Goal: Find specific page/section: Find specific page/section

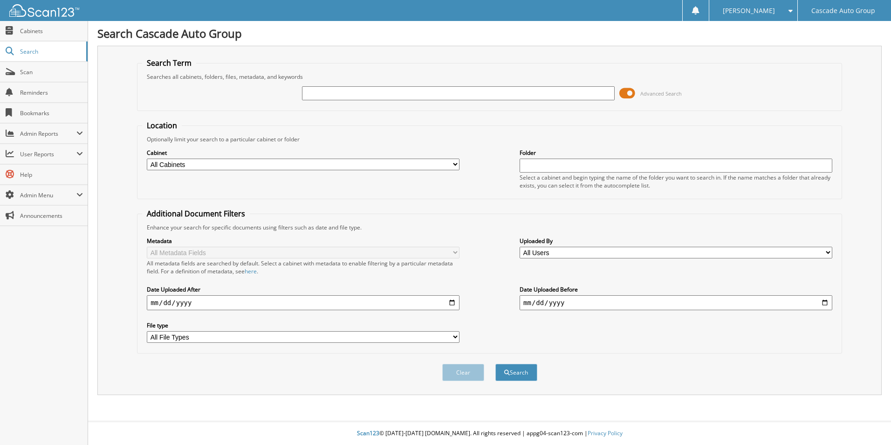
click at [353, 92] on input "text" at bounding box center [458, 93] width 313 height 14
type input "19184"
click at [405, 162] on select "All Cabinets ACCOUNTS PAYABLE CAR DEALS HR PARTS SERVICE RO Needs Filing" at bounding box center [303, 164] width 313 height 12
select select "40705"
click at [147, 158] on select "All Cabinets ACCOUNTS PAYABLE CAR DEALS HR PARTS SERVICE RO Needs Filing" at bounding box center [303, 164] width 313 height 12
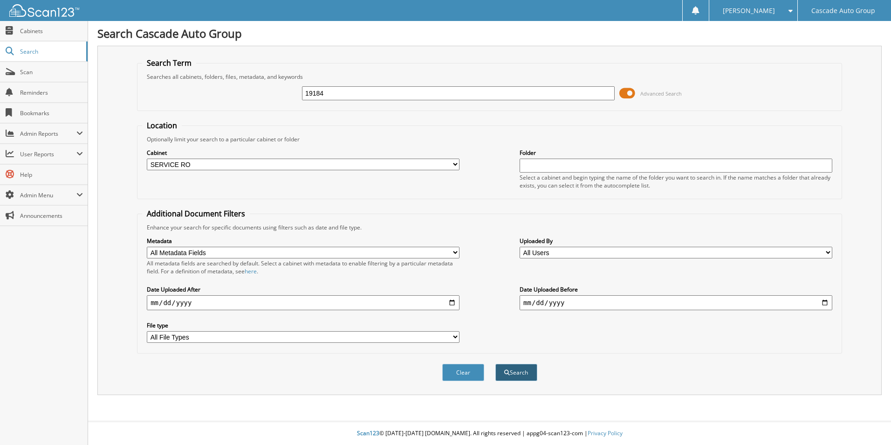
click at [515, 375] on button "Search" at bounding box center [516, 372] width 42 height 17
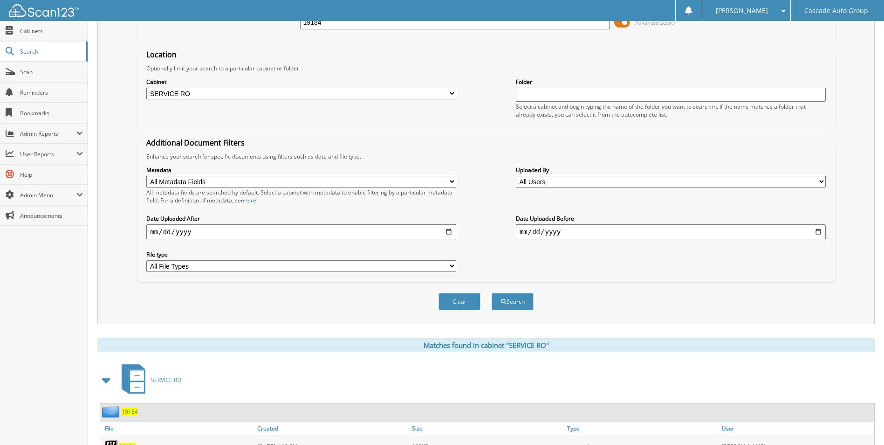
scroll to position [233, 0]
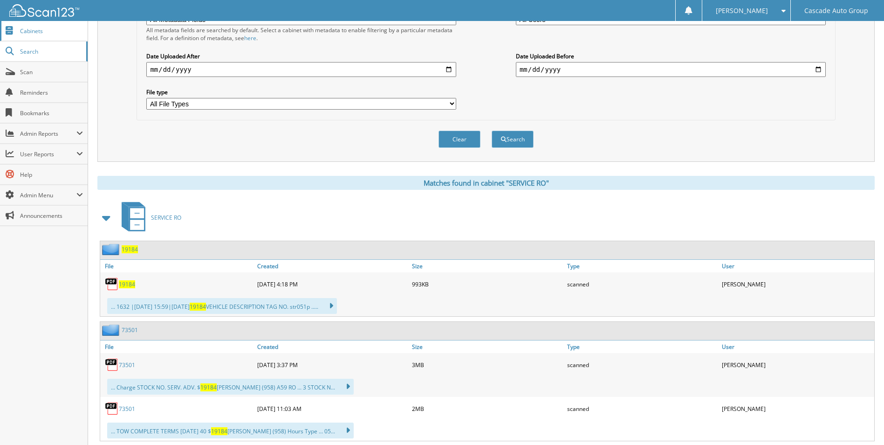
click at [29, 37] on link "Cabinets" at bounding box center [44, 31] width 88 height 20
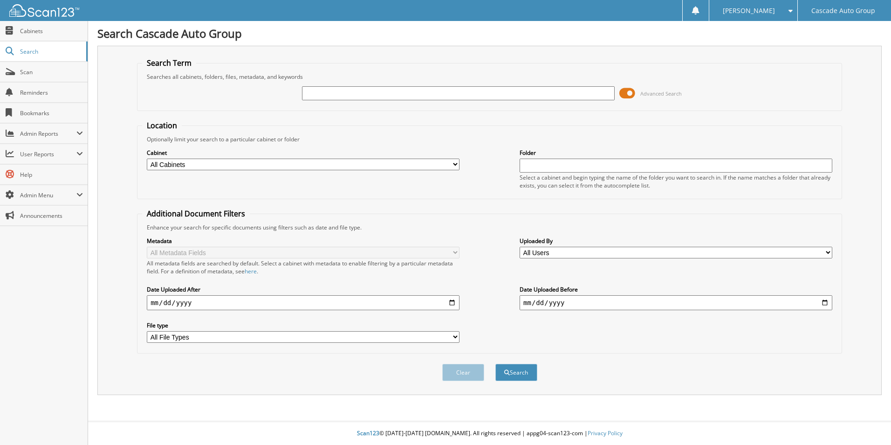
click at [323, 95] on input "text" at bounding box center [458, 93] width 313 height 14
type input "21022"
click at [445, 163] on select "All Cabinets ACCOUNTS PAYABLE CAR DEALS HR PARTS SERVICE RO Needs Filing" at bounding box center [303, 164] width 313 height 12
click at [515, 376] on button "Search" at bounding box center [516, 372] width 42 height 17
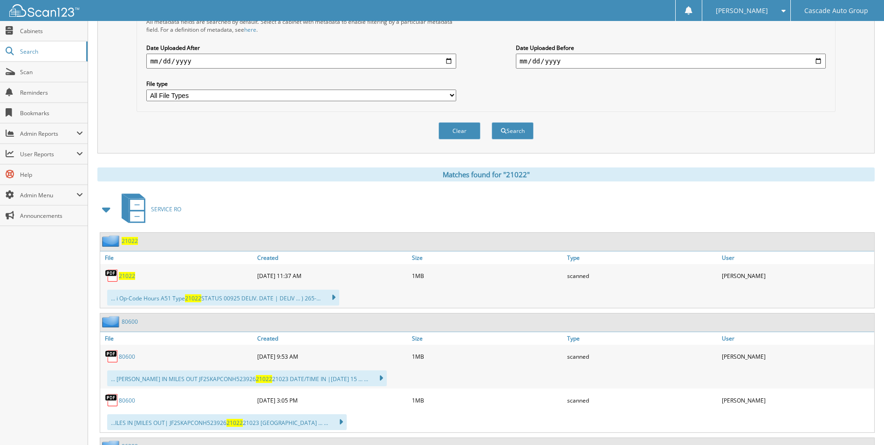
scroll to position [280, 0]
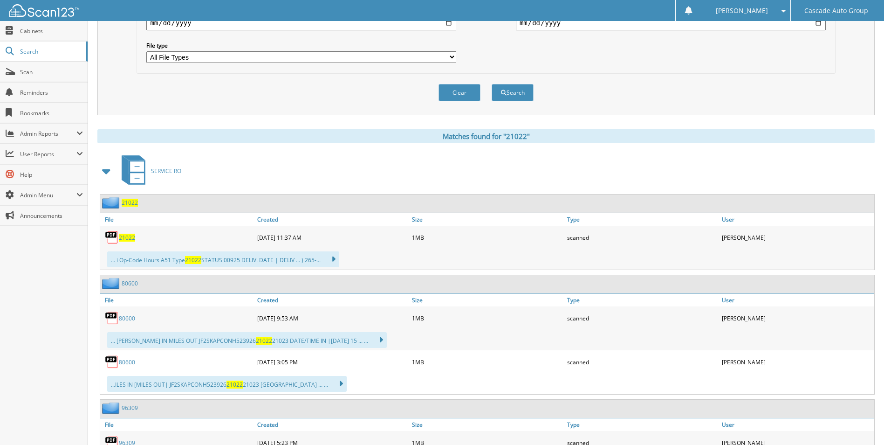
click at [128, 240] on span "21022" at bounding box center [127, 237] width 16 height 8
click at [50, 28] on span "Cabinets" at bounding box center [51, 31] width 63 height 8
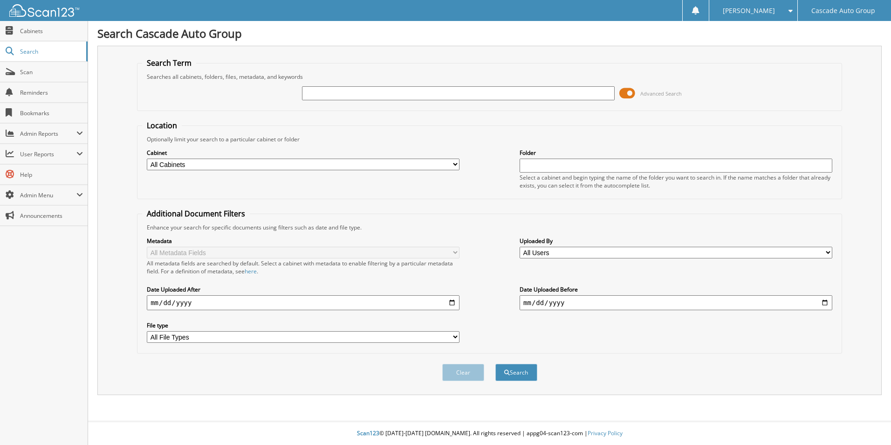
click at [518, 87] on input "text" at bounding box center [458, 93] width 313 height 14
type input "21193"
click at [517, 372] on button "Search" at bounding box center [516, 372] width 42 height 17
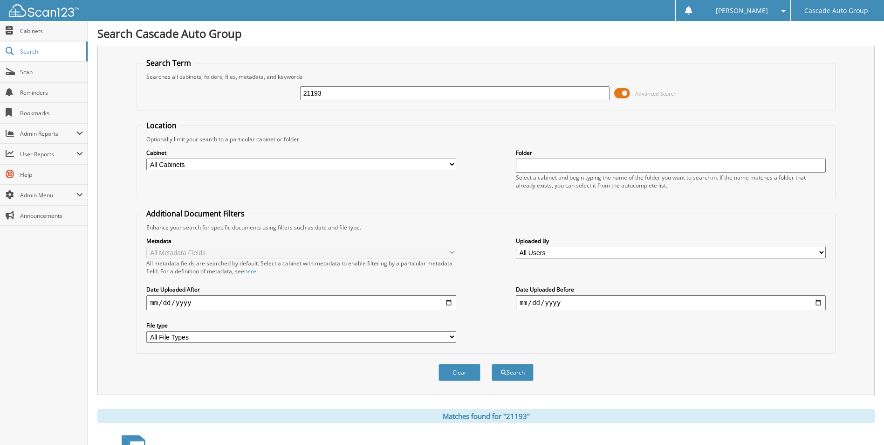
scroll to position [186, 0]
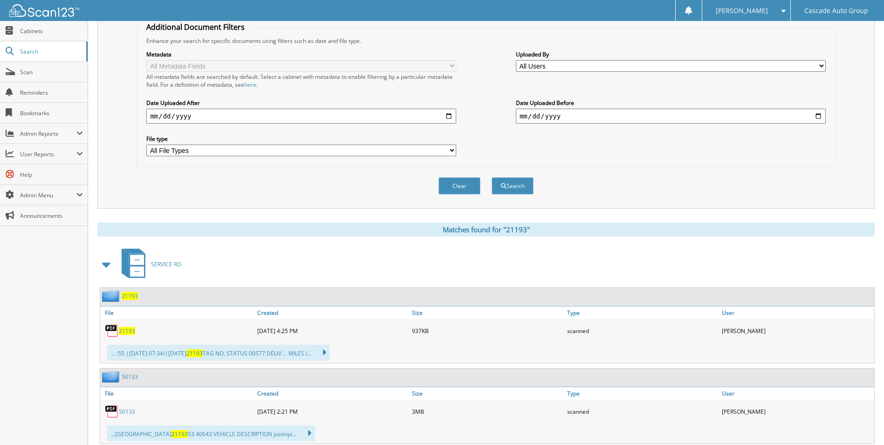
click at [127, 330] on span "21193" at bounding box center [127, 331] width 16 height 8
click at [112, 332] on img at bounding box center [112, 330] width 14 height 14
click at [132, 329] on span "21193" at bounding box center [127, 331] width 16 height 8
click at [131, 295] on span "21193" at bounding box center [130, 296] width 16 height 8
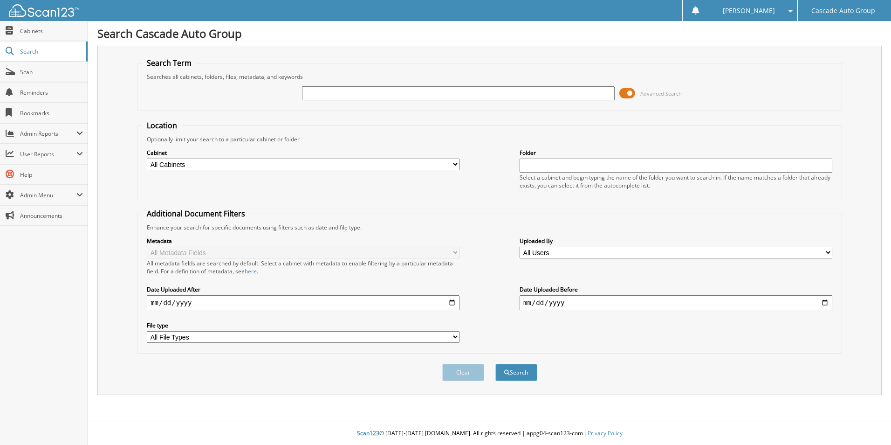
click at [431, 95] on input "text" at bounding box center [458, 93] width 313 height 14
type input "21593"
click at [495, 364] on button "Search" at bounding box center [516, 372] width 42 height 17
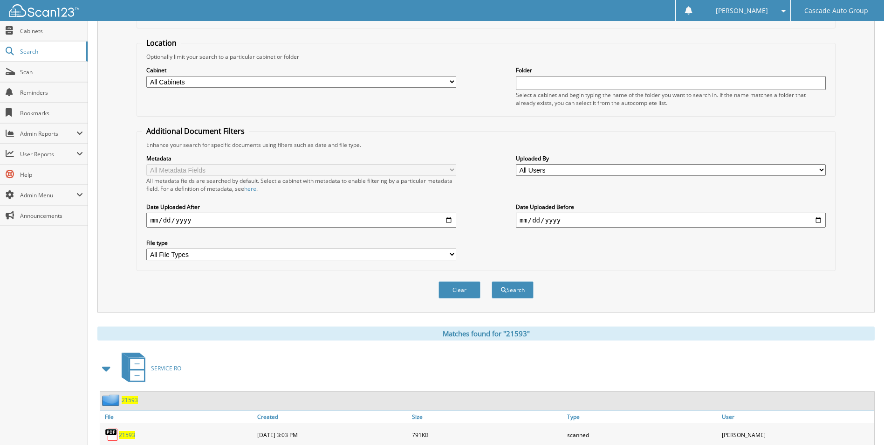
scroll to position [233, 0]
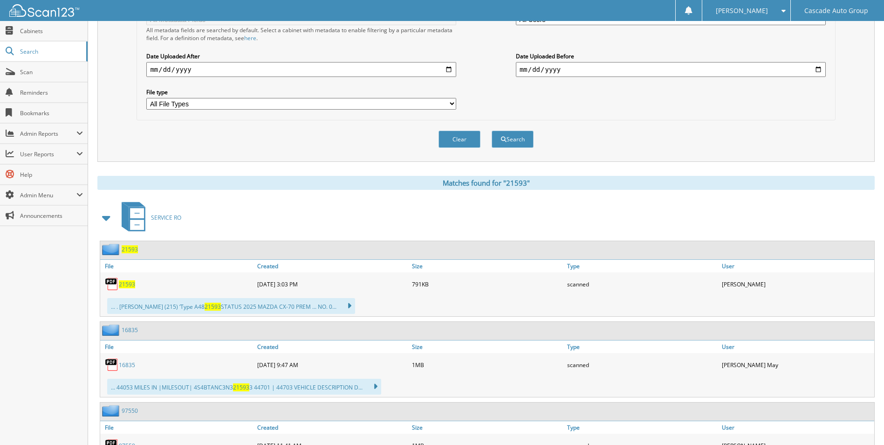
click at [132, 250] on span "21593" at bounding box center [130, 249] width 16 height 8
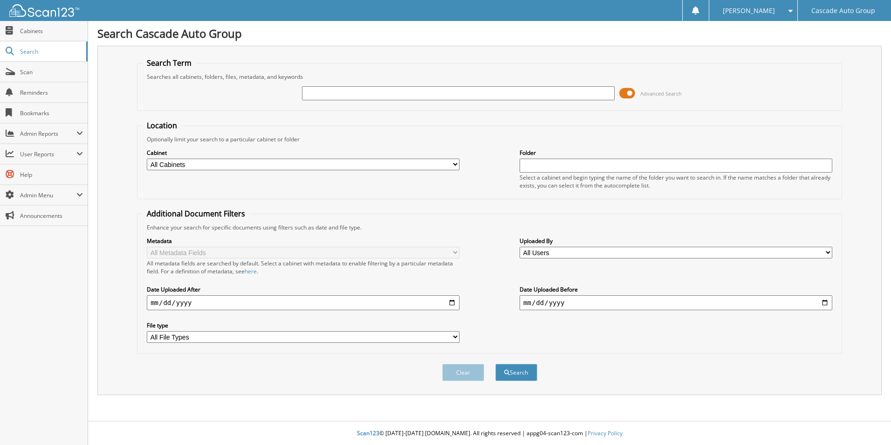
click at [333, 90] on input "text" at bounding box center [458, 93] width 313 height 14
type input "21575"
click at [495, 364] on button "Search" at bounding box center [516, 372] width 42 height 17
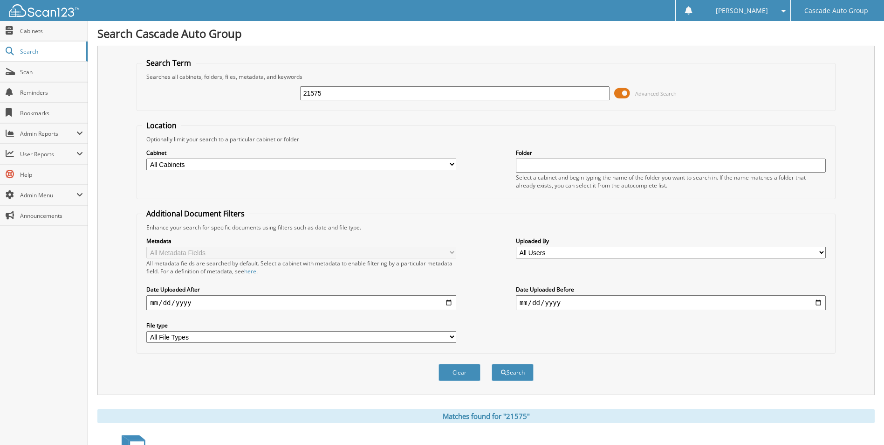
scroll to position [186, 0]
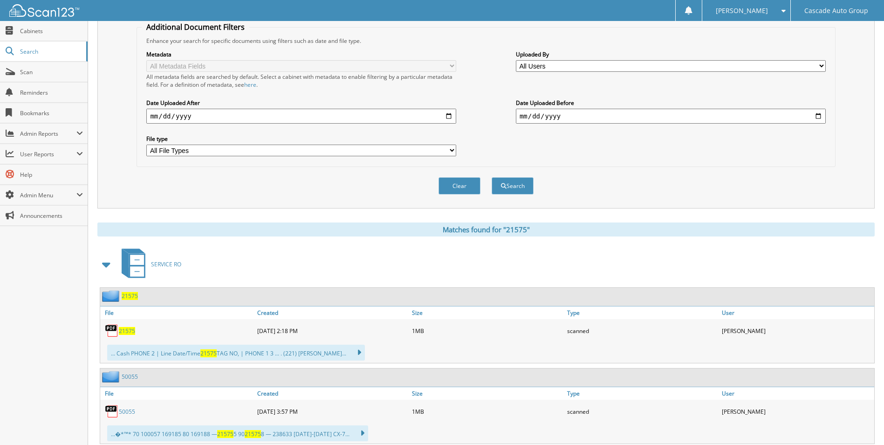
click at [131, 295] on span "21575" at bounding box center [130, 296] width 16 height 8
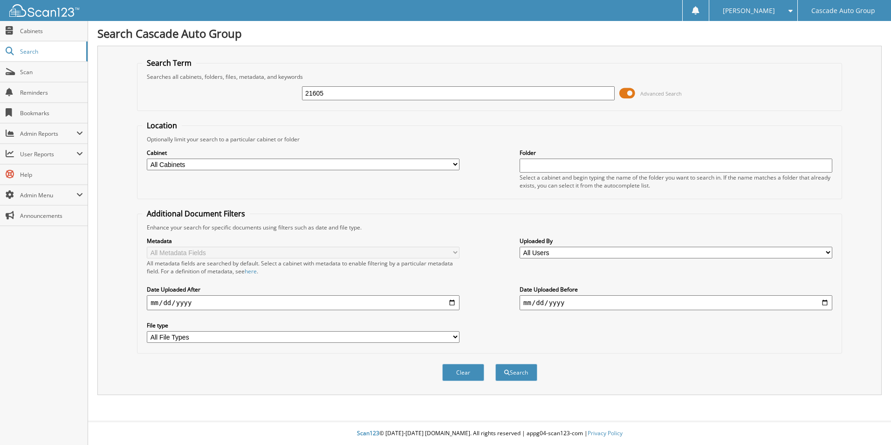
type input "21605"
click at [495, 364] on button "Search" at bounding box center [516, 372] width 42 height 17
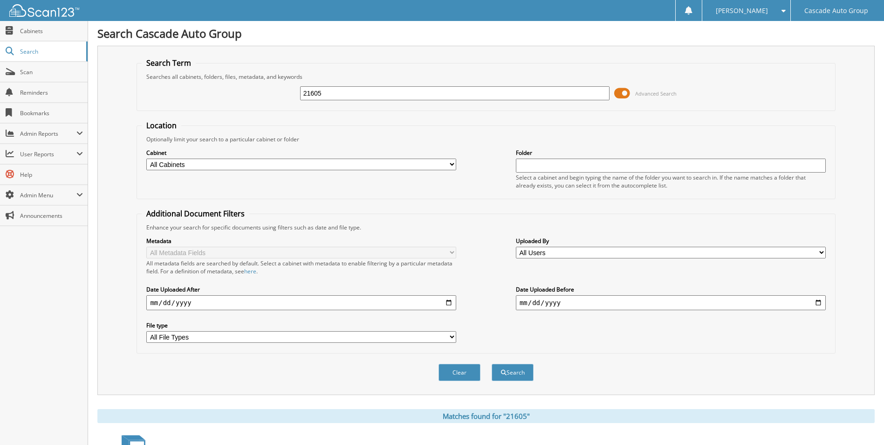
click at [492, 364] on button "Search" at bounding box center [513, 372] width 42 height 17
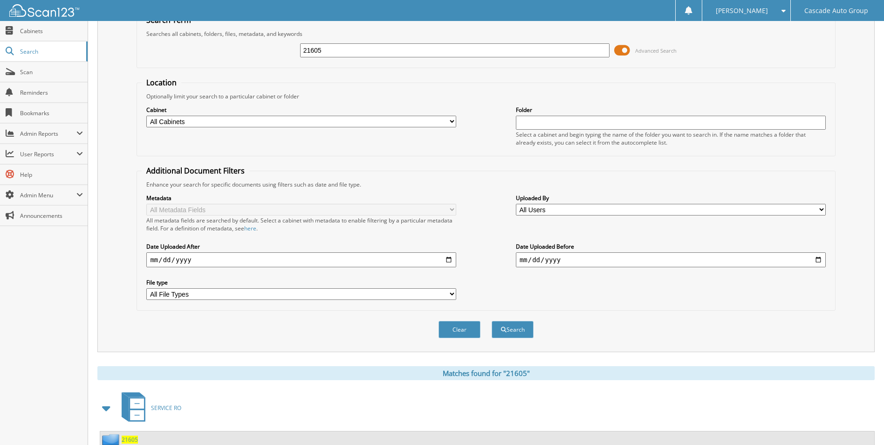
scroll to position [280, 0]
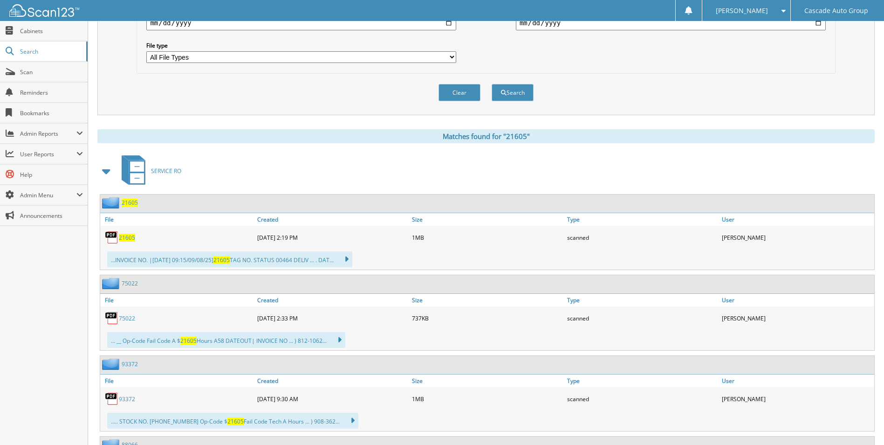
click at [131, 238] on span "21605" at bounding box center [127, 237] width 16 height 8
click at [128, 204] on span "21605" at bounding box center [130, 203] width 16 height 8
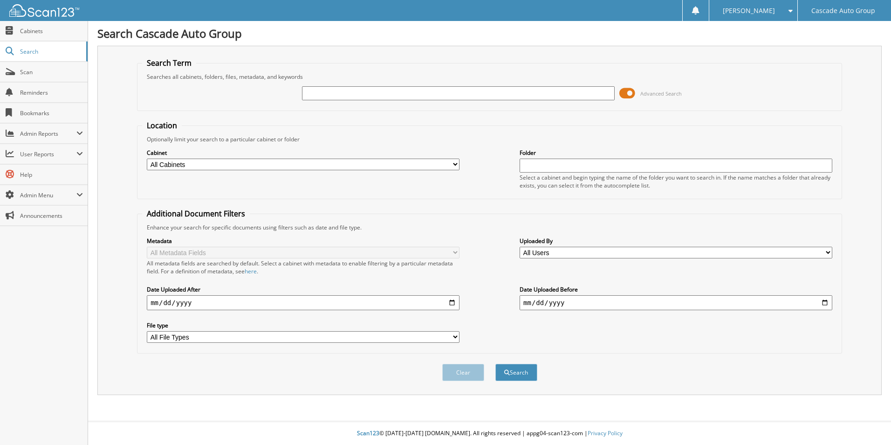
click at [330, 94] on input "text" at bounding box center [458, 93] width 313 height 14
type input "2160"
click at [495, 364] on button "Search" at bounding box center [516, 372] width 42 height 17
click at [383, 88] on input "text" at bounding box center [458, 93] width 313 height 14
type input "21605"
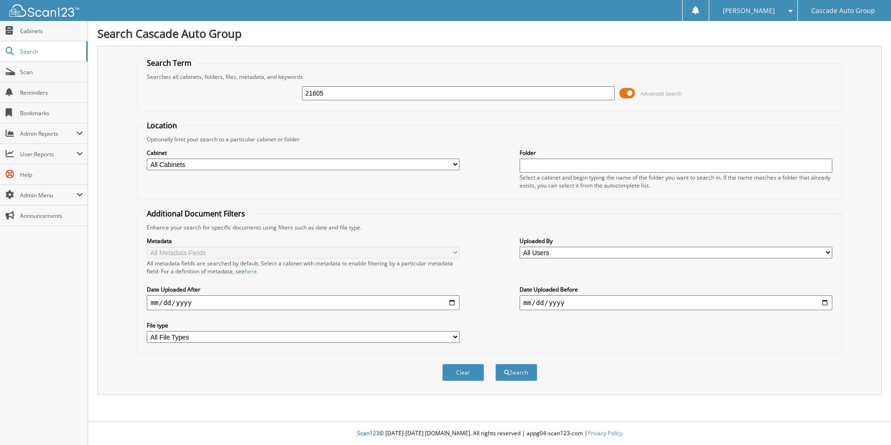
click at [495, 364] on button "Search" at bounding box center [516, 372] width 42 height 17
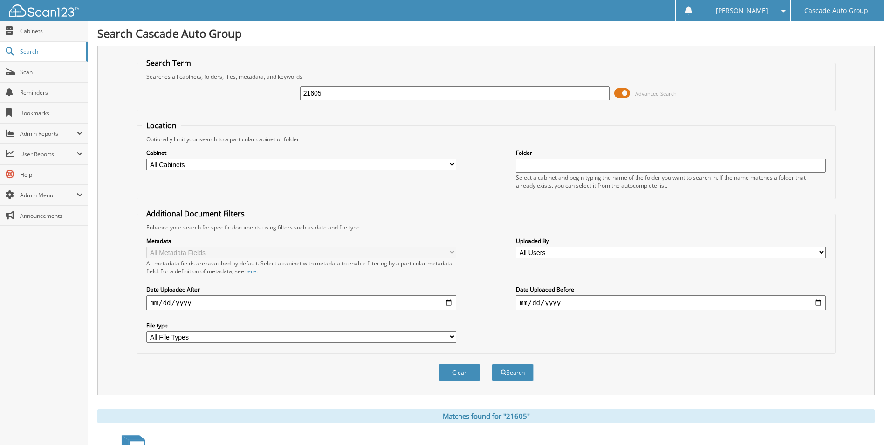
scroll to position [140, 0]
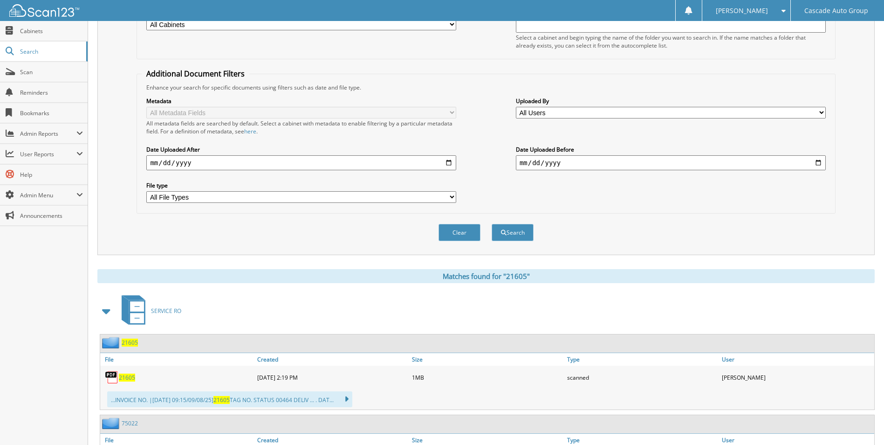
click at [124, 343] on span "21605" at bounding box center [130, 342] width 16 height 8
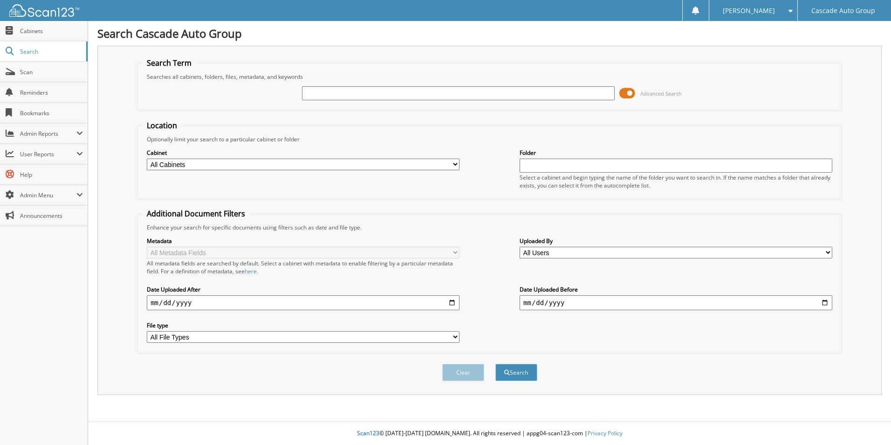
click at [317, 94] on input "text" at bounding box center [458, 93] width 313 height 14
type input "20901"
click at [495, 364] on button "Search" at bounding box center [516, 372] width 42 height 17
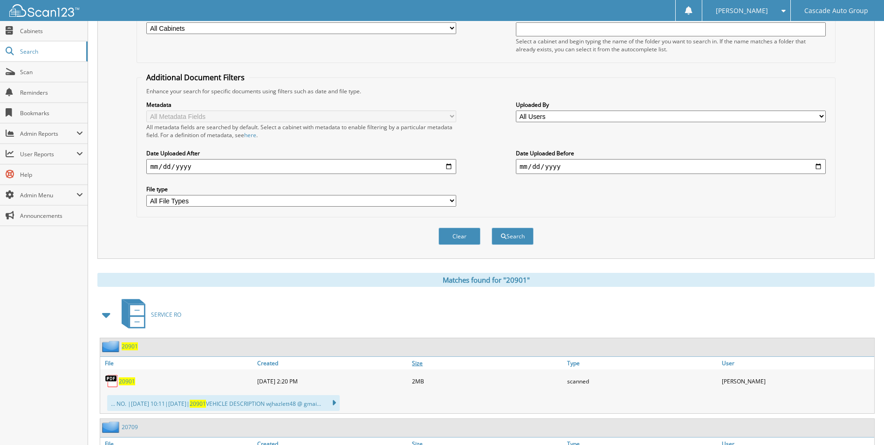
scroll to position [140, 0]
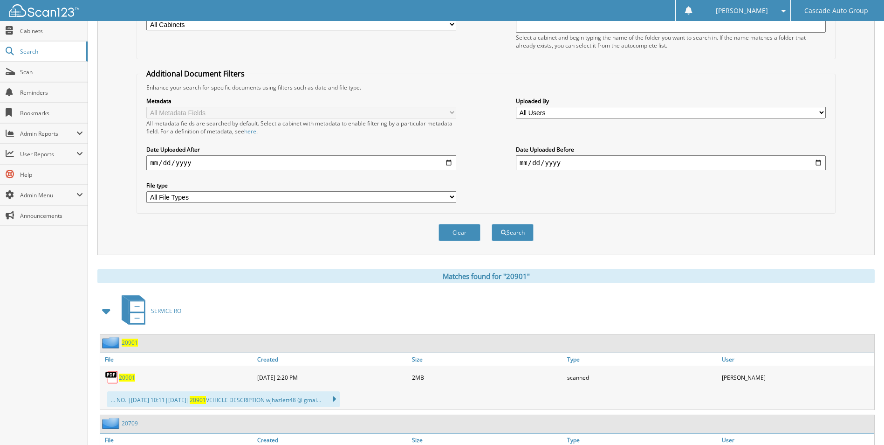
click at [129, 343] on span "20901" at bounding box center [130, 342] width 16 height 8
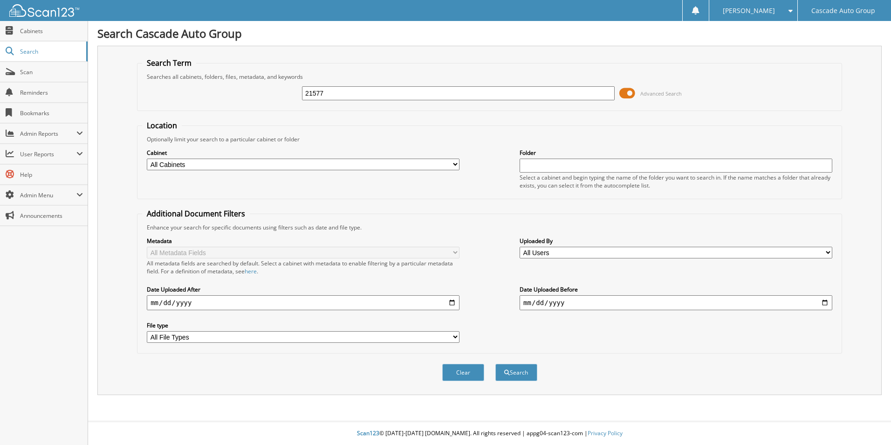
type input "21577"
click at [495, 364] on button "Search" at bounding box center [516, 372] width 42 height 17
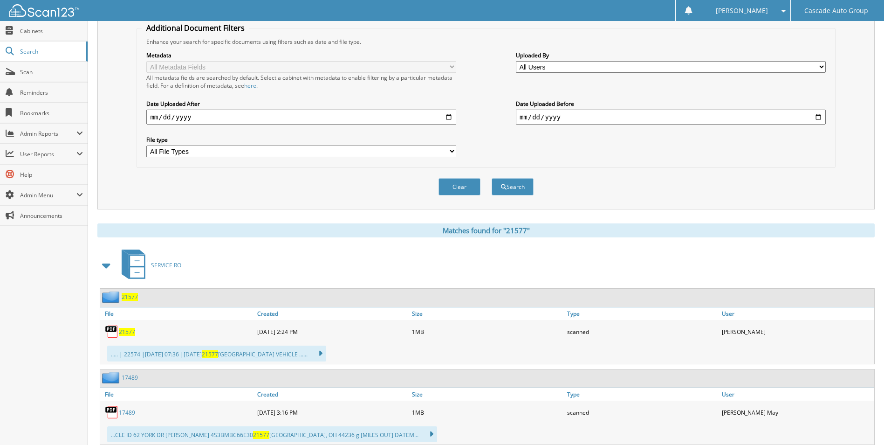
scroll to position [186, 0]
click at [132, 300] on div "21577" at bounding box center [119, 296] width 38 height 12
click at [130, 296] on span "21577" at bounding box center [130, 296] width 16 height 8
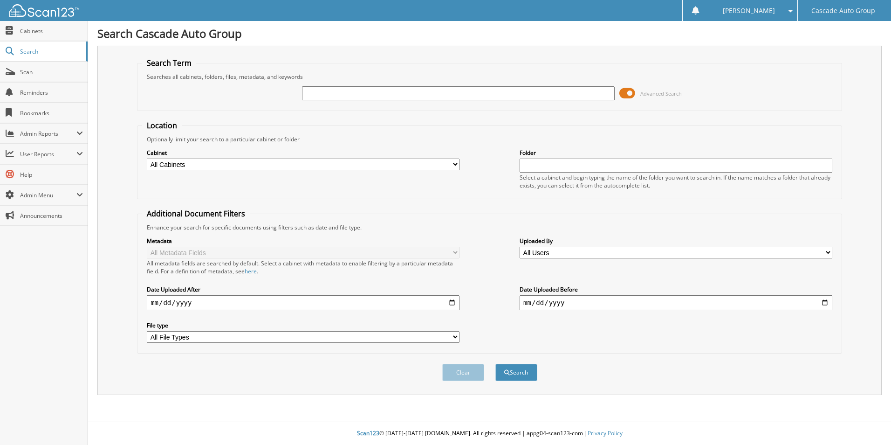
click at [537, 92] on input "text" at bounding box center [458, 93] width 313 height 14
type input "21532"
click at [495, 364] on button "Search" at bounding box center [516, 372] width 42 height 17
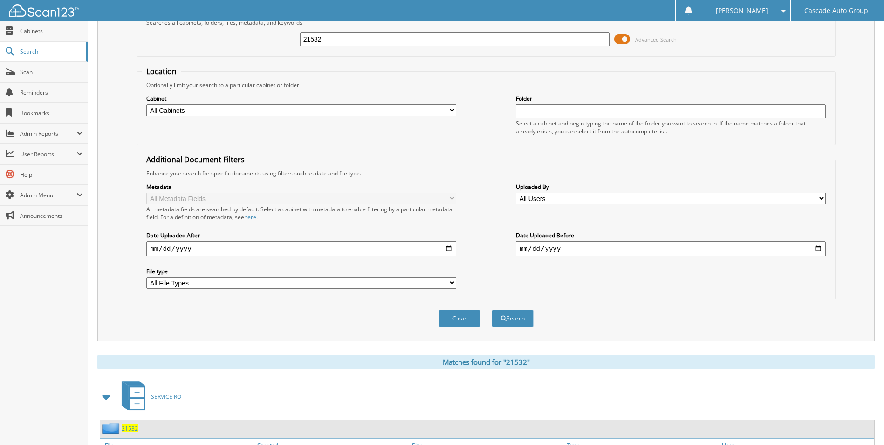
scroll to position [186, 0]
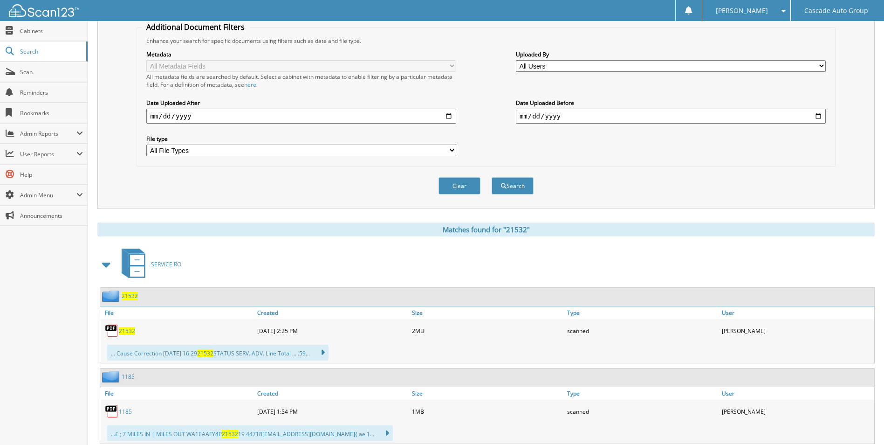
click at [129, 294] on span "21532" at bounding box center [130, 296] width 16 height 8
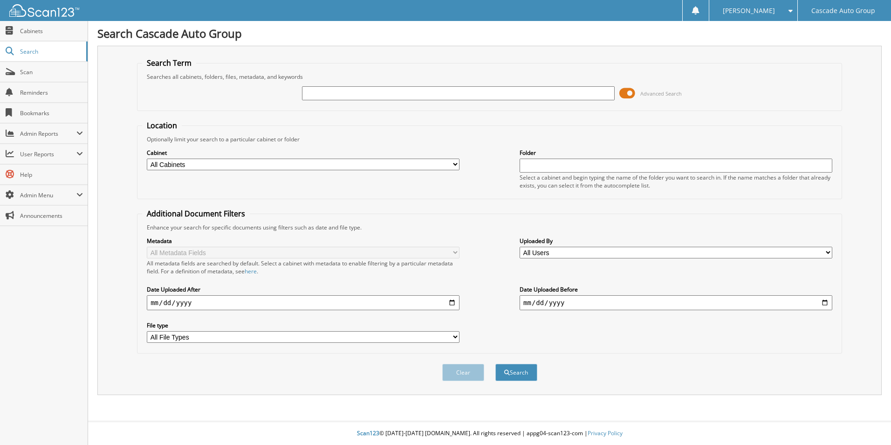
click at [437, 93] on input "text" at bounding box center [458, 93] width 313 height 14
type input "21580"
click at [495, 364] on button "Search" at bounding box center [516, 372] width 42 height 17
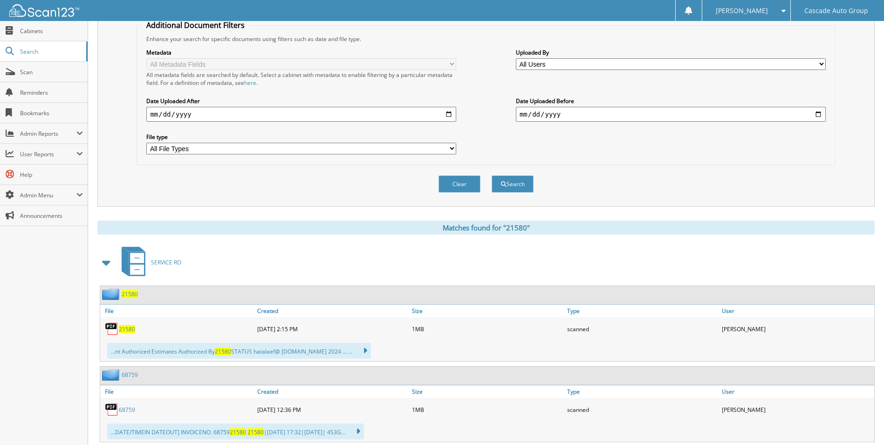
scroll to position [233, 0]
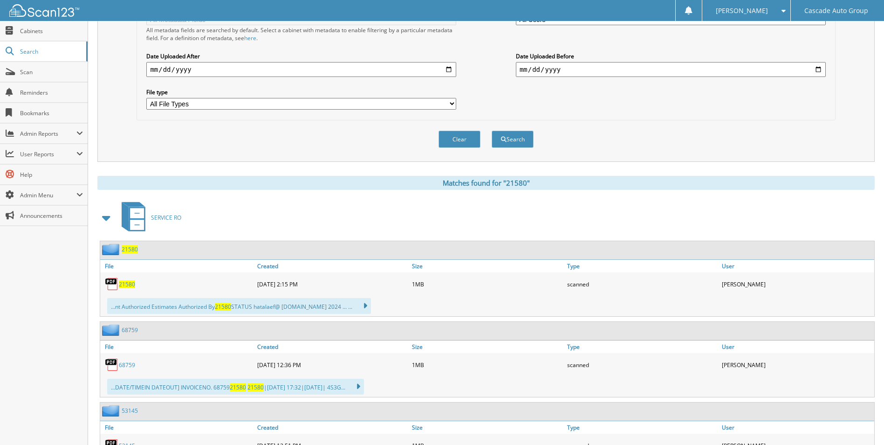
click at [136, 222] on icon at bounding box center [137, 225] width 14 height 10
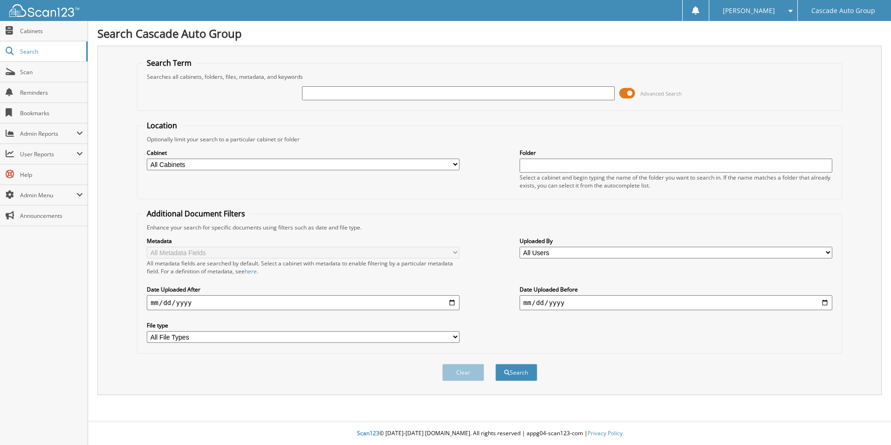
click at [314, 95] on input "text" at bounding box center [458, 93] width 313 height 14
type input "21580"
click at [495, 364] on button "Search" at bounding box center [516, 372] width 42 height 17
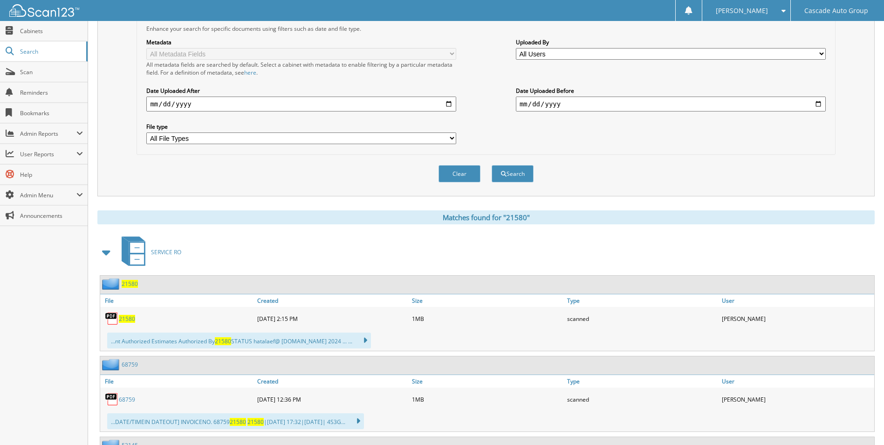
scroll to position [233, 0]
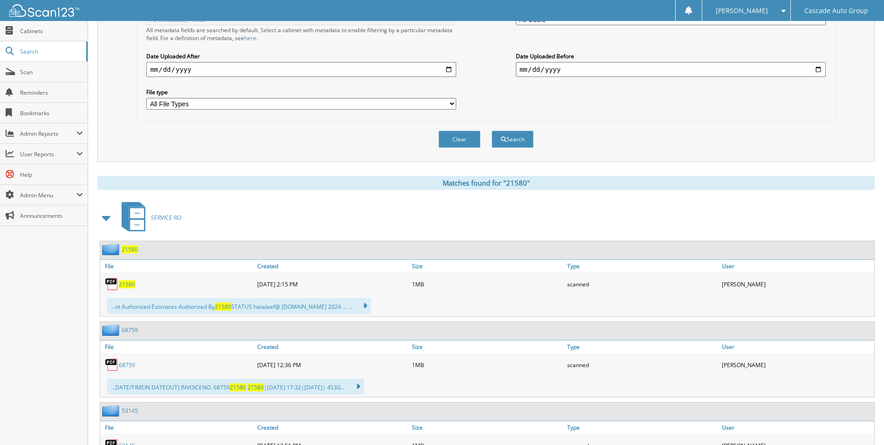
click at [127, 252] on span "21580" at bounding box center [130, 249] width 16 height 8
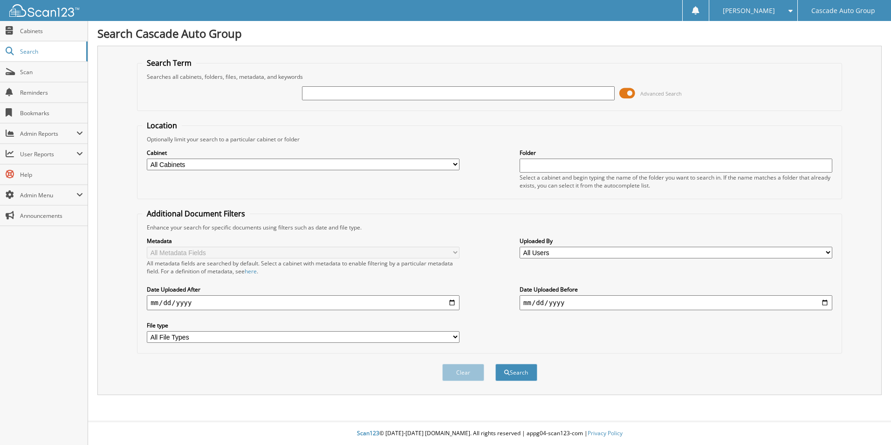
click at [411, 92] on input "text" at bounding box center [458, 93] width 313 height 14
type input "21575"
click at [495, 364] on button "Search" at bounding box center [516, 372] width 42 height 17
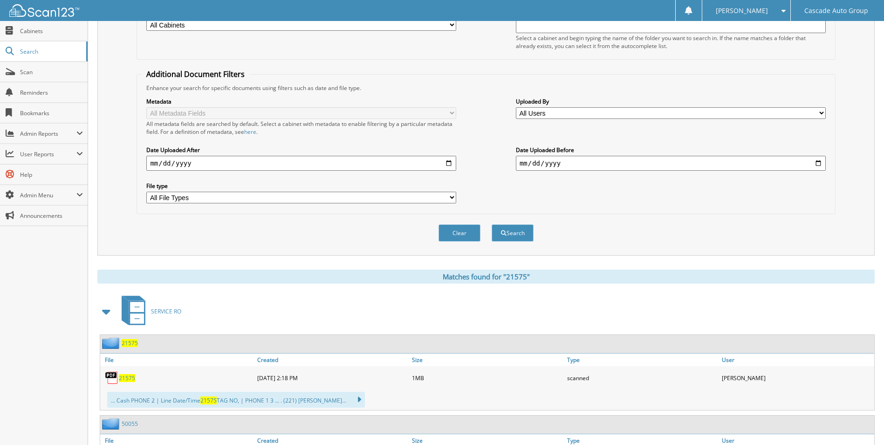
scroll to position [140, 0]
click at [128, 342] on span "21575" at bounding box center [130, 342] width 16 height 8
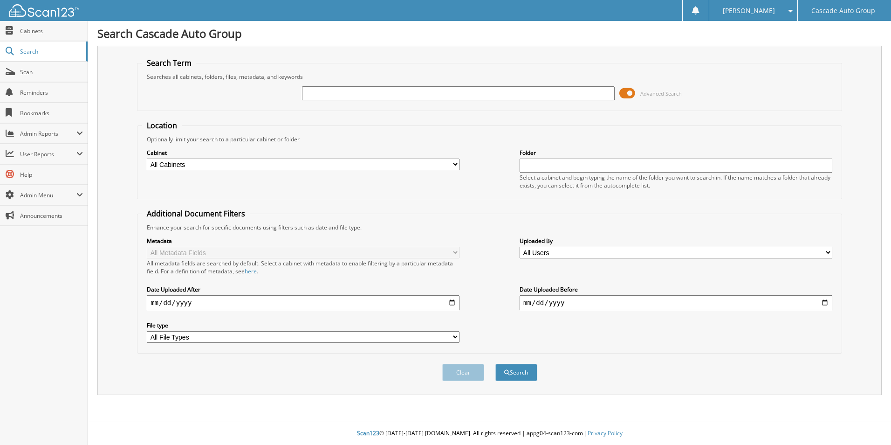
click at [401, 89] on input "text" at bounding box center [458, 93] width 313 height 14
type input "21618"
click at [495, 364] on button "Search" at bounding box center [516, 372] width 42 height 17
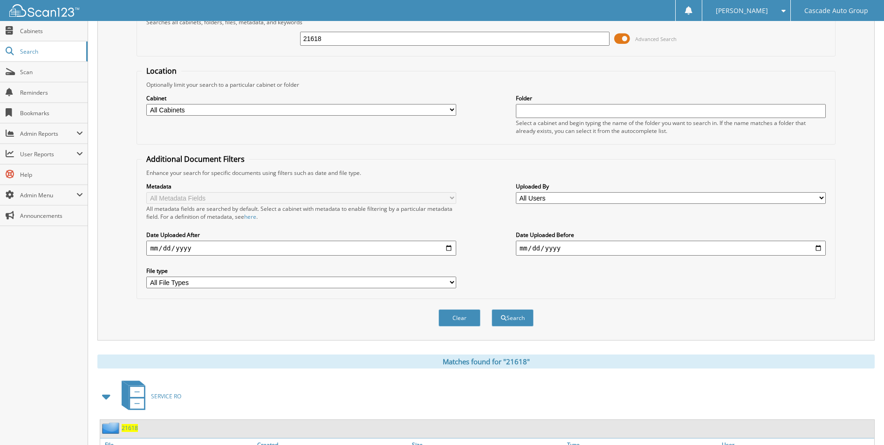
scroll to position [140, 0]
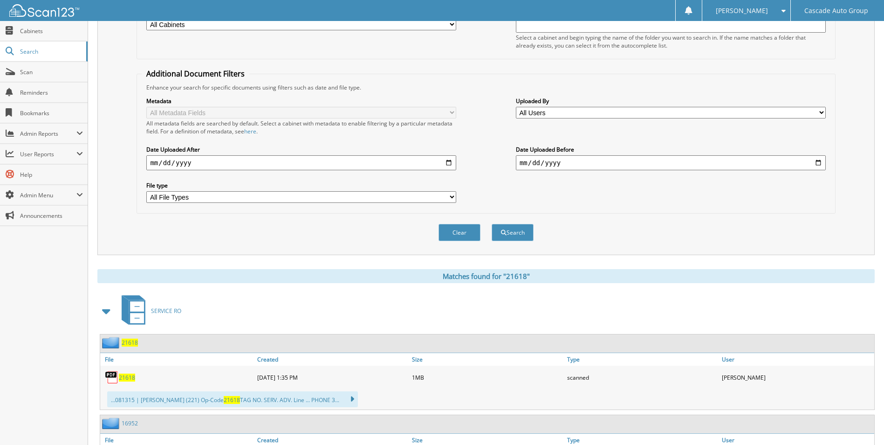
click at [127, 342] on span "21618" at bounding box center [130, 342] width 16 height 8
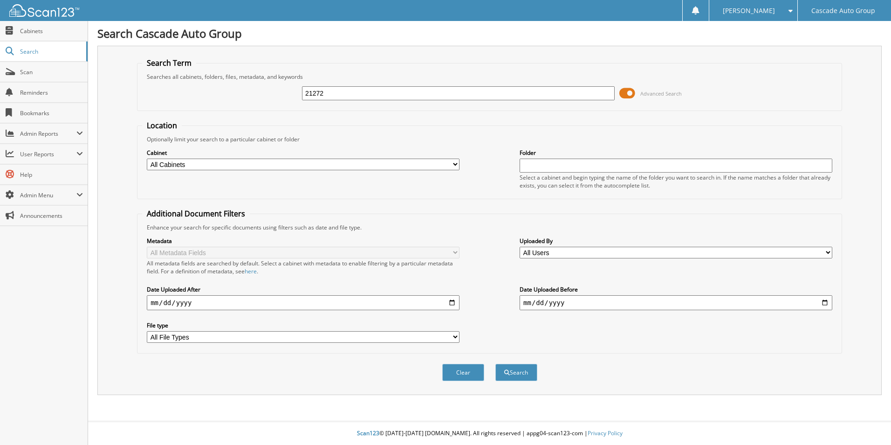
type input "21272"
click at [495, 364] on button "Search" at bounding box center [516, 372] width 42 height 17
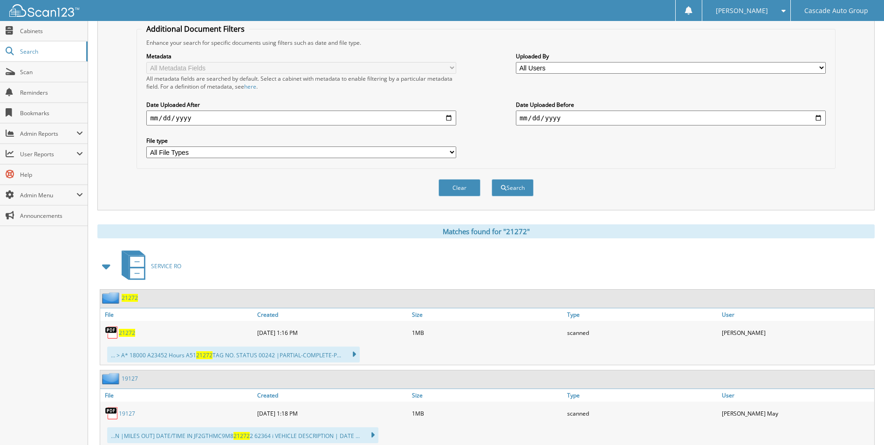
scroll to position [186, 0]
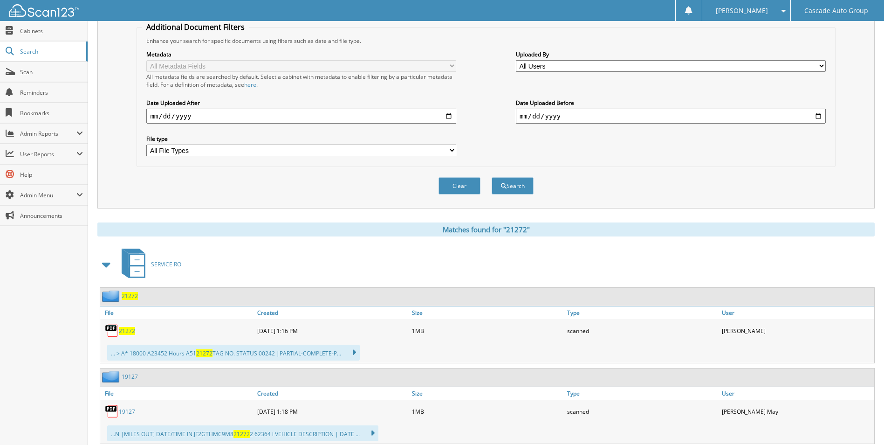
click at [128, 295] on span "21272" at bounding box center [130, 296] width 16 height 8
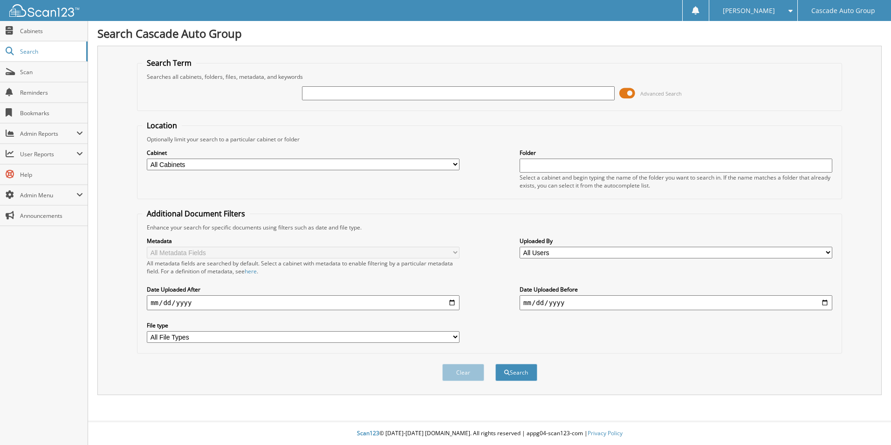
click at [313, 97] on input "text" at bounding box center [458, 93] width 313 height 14
type input "21193"
click at [495, 364] on button "Search" at bounding box center [516, 372] width 42 height 17
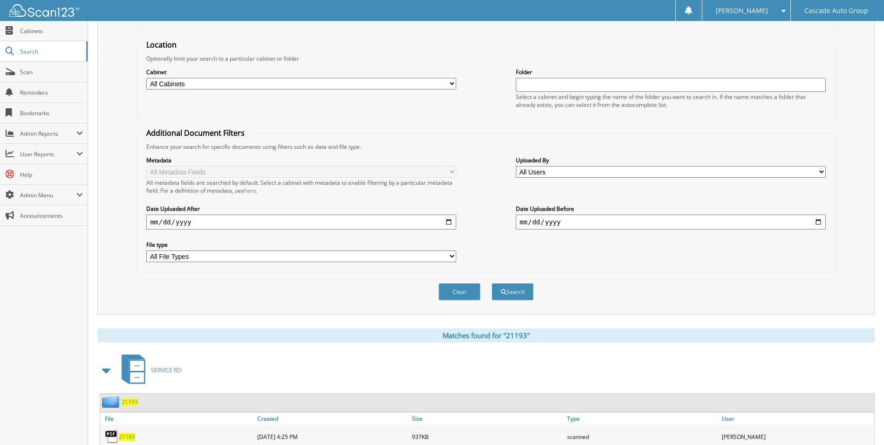
scroll to position [140, 0]
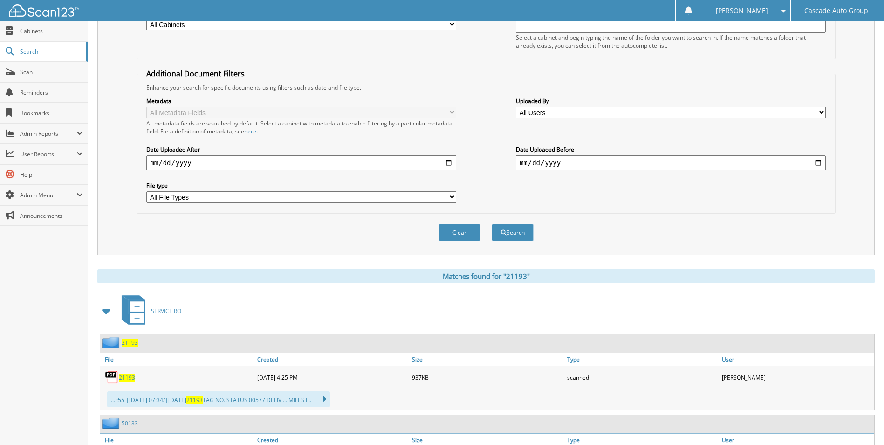
click at [131, 340] on span "21193" at bounding box center [130, 342] width 16 height 8
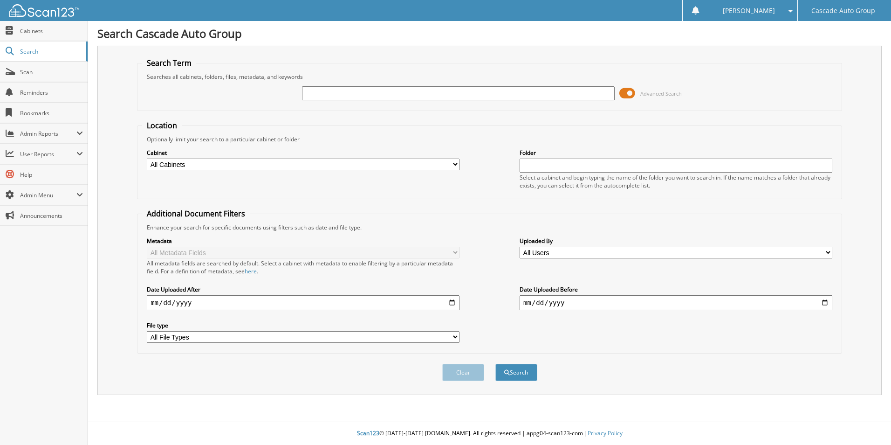
click at [417, 93] on input "text" at bounding box center [458, 93] width 313 height 14
type input "21460"
click at [495, 364] on button "Search" at bounding box center [516, 372] width 42 height 17
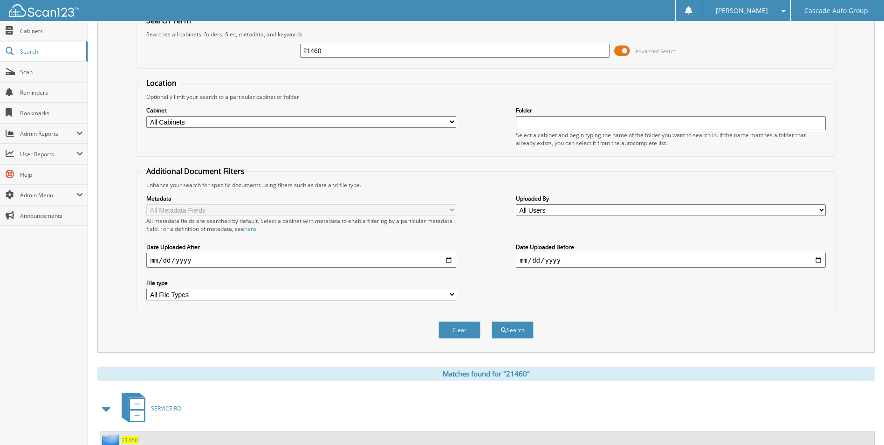
scroll to position [140, 0]
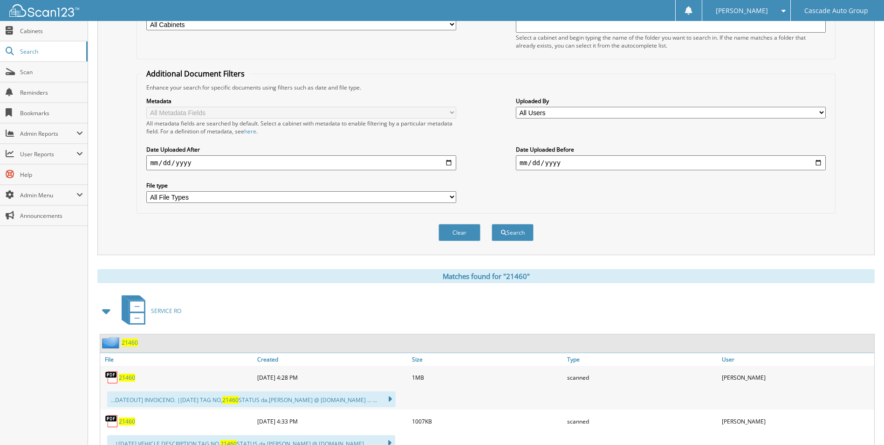
click at [130, 343] on span "21460" at bounding box center [130, 342] width 16 height 8
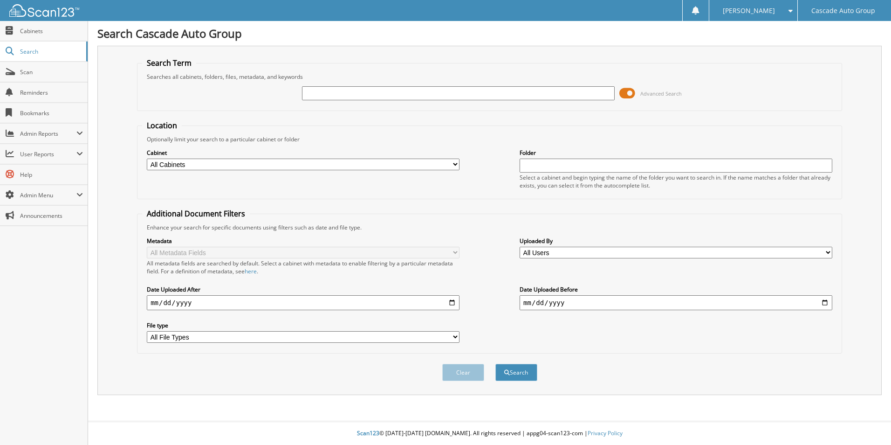
click at [426, 94] on input "text" at bounding box center [458, 93] width 313 height 14
type input "21460"
click at [495, 364] on button "Search" at bounding box center [516, 372] width 42 height 17
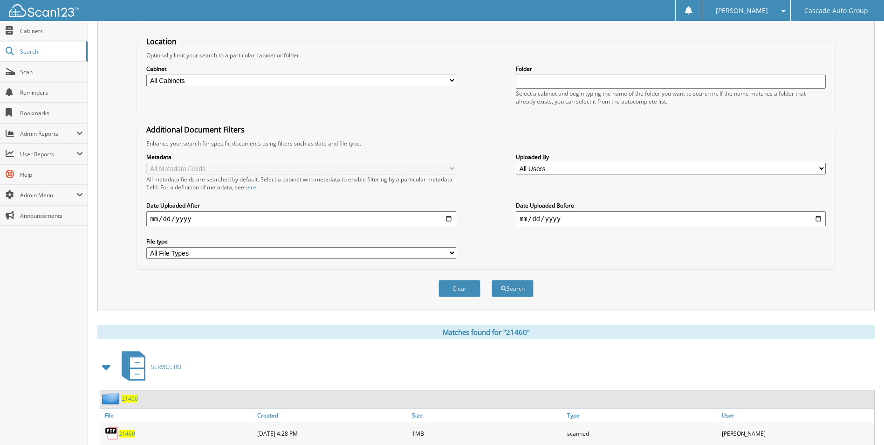
scroll to position [326, 0]
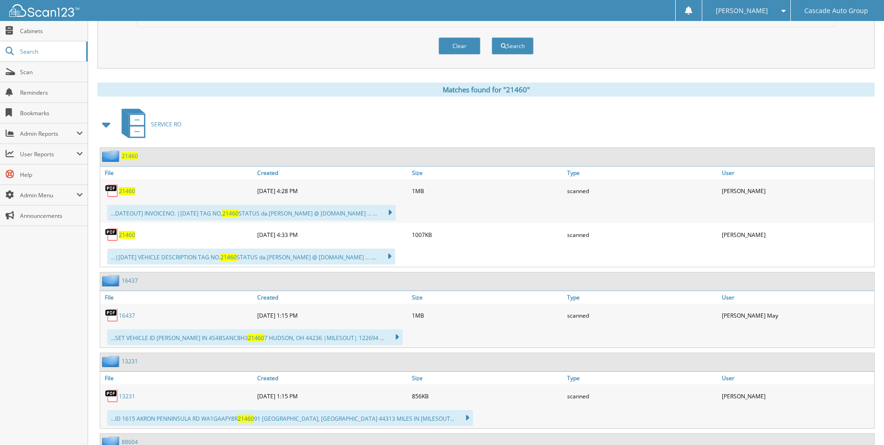
click at [132, 157] on span "21460" at bounding box center [130, 156] width 16 height 8
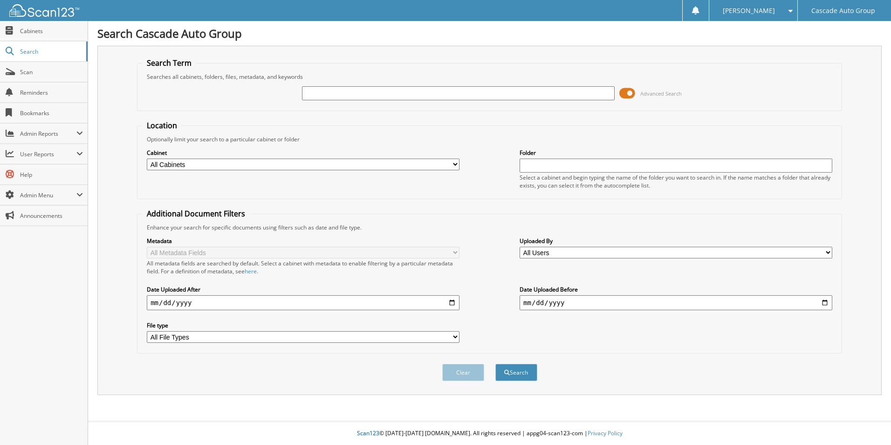
click at [552, 93] on input "text" at bounding box center [458, 93] width 313 height 14
type input "20830"
click at [495, 364] on button "Search" at bounding box center [516, 372] width 42 height 17
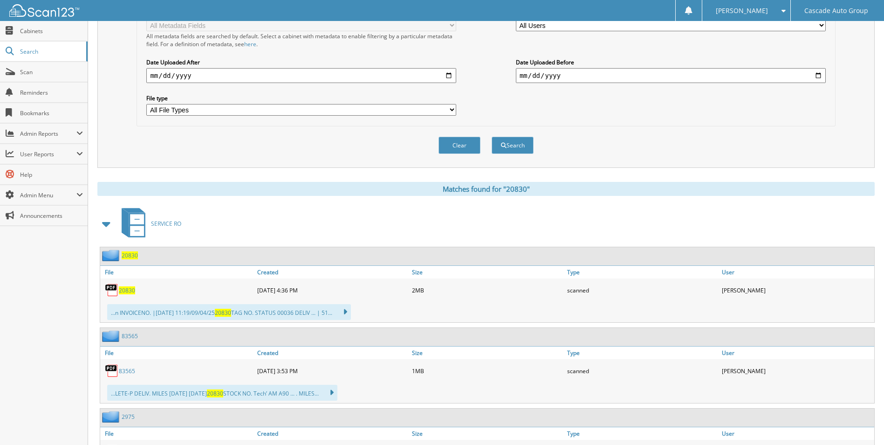
scroll to position [280, 0]
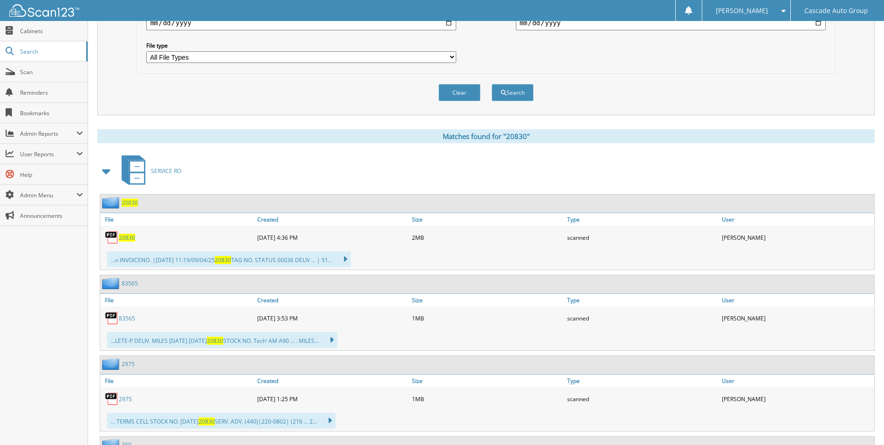
click at [129, 204] on span "20830" at bounding box center [130, 203] width 16 height 8
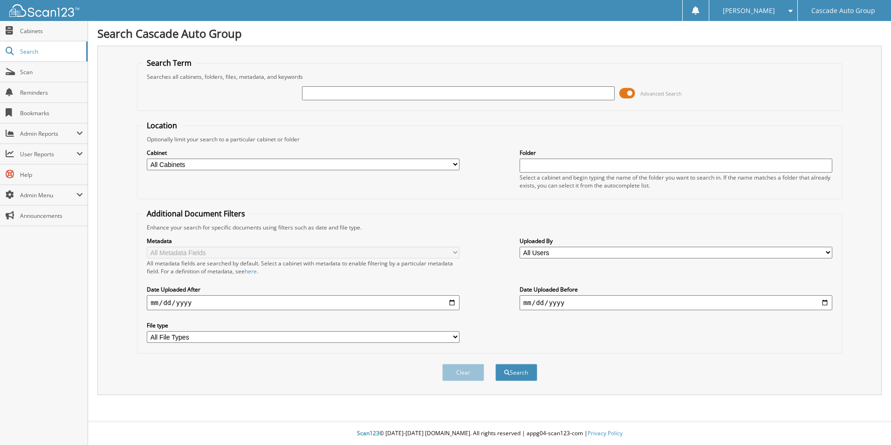
drag, startPoint x: 570, startPoint y: 92, endPoint x: 564, endPoint y: 95, distance: 6.9
click at [569, 91] on input "text" at bounding box center [458, 93] width 313 height 14
type input "20960"
click at [495, 364] on button "Search" at bounding box center [516, 372] width 42 height 17
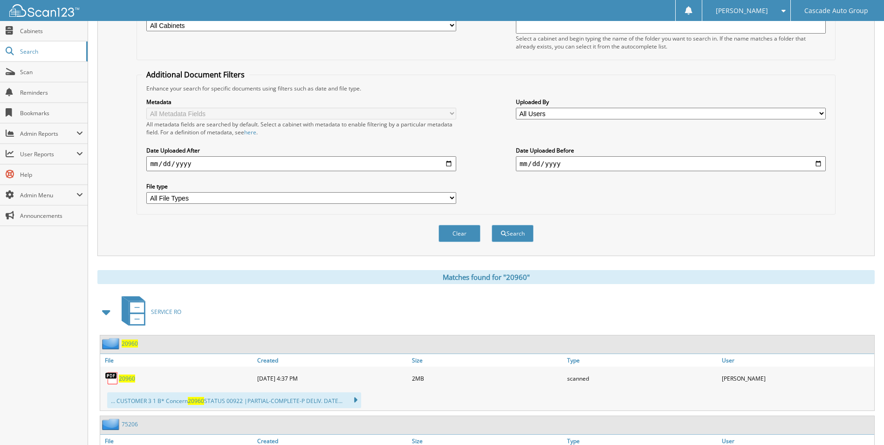
scroll to position [140, 0]
click at [133, 345] on span "20960" at bounding box center [130, 342] width 16 height 8
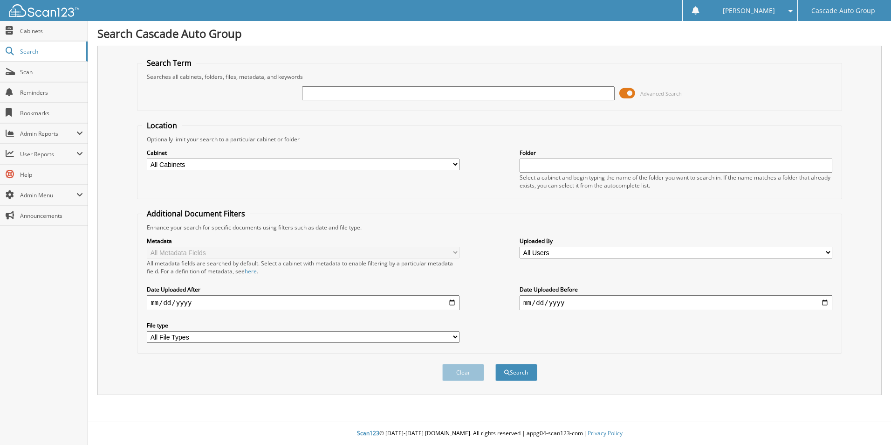
click at [364, 92] on input "text" at bounding box center [458, 93] width 313 height 14
type input "21547"
click at [495, 364] on button "Search" at bounding box center [516, 372] width 42 height 17
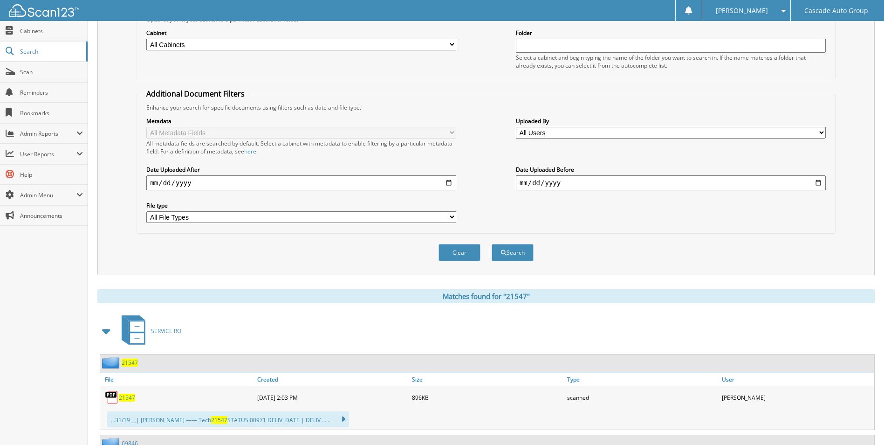
scroll to position [186, 0]
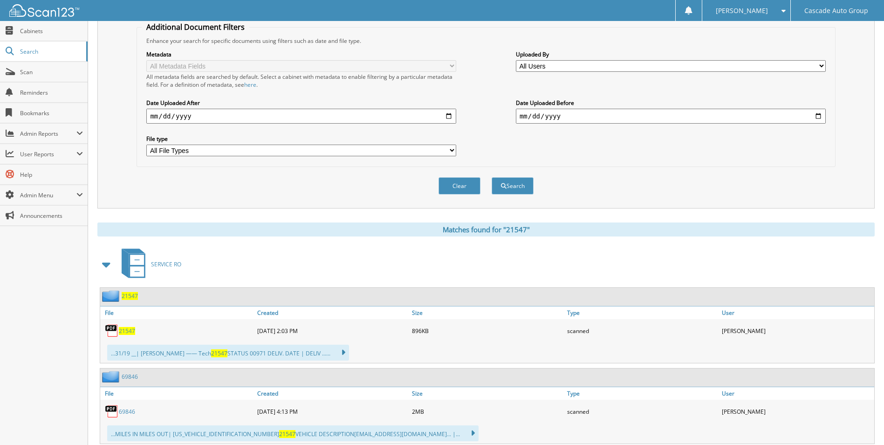
click at [129, 325] on div "21547" at bounding box center [177, 330] width 155 height 19
click at [129, 330] on span "21547" at bounding box center [127, 331] width 16 height 8
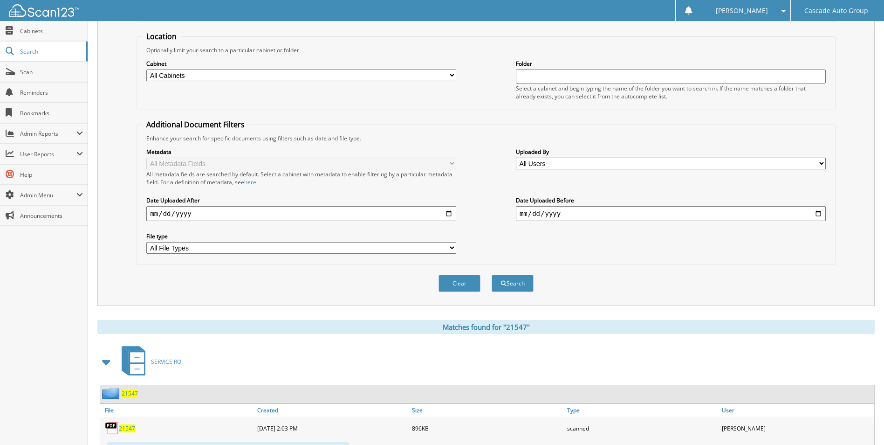
scroll to position [0, 0]
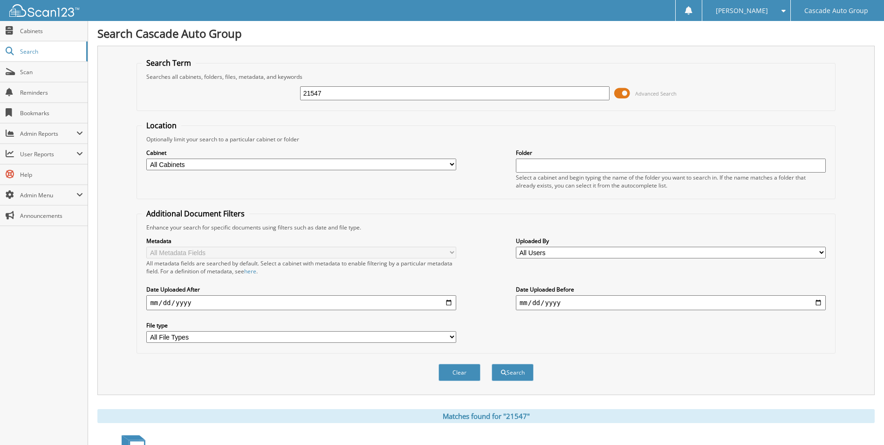
drag, startPoint x: 348, startPoint y: 91, endPoint x: 100, endPoint y: 113, distance: 248.9
click at [101, 113] on div "Search Term Searches all cabinets, folders, files, metadata, and keywords 21547…" at bounding box center [485, 220] width 777 height 349
type input "19042"
click at [492, 364] on button "Search" at bounding box center [513, 372] width 42 height 17
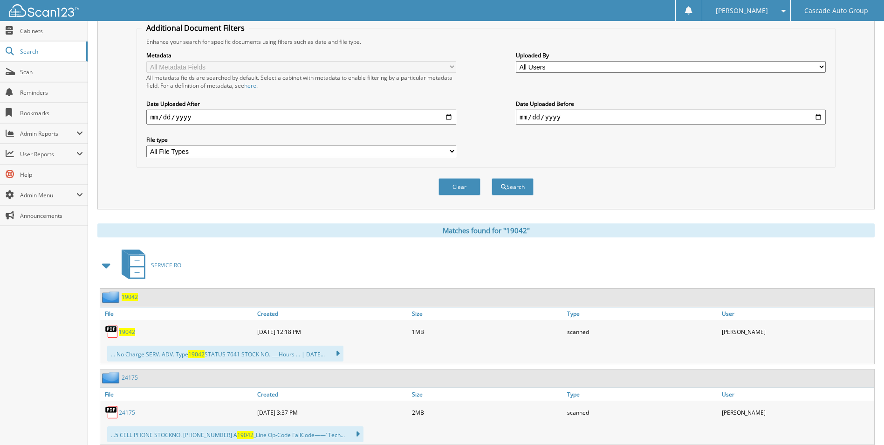
scroll to position [186, 0]
click at [130, 296] on span "19042" at bounding box center [130, 296] width 16 height 8
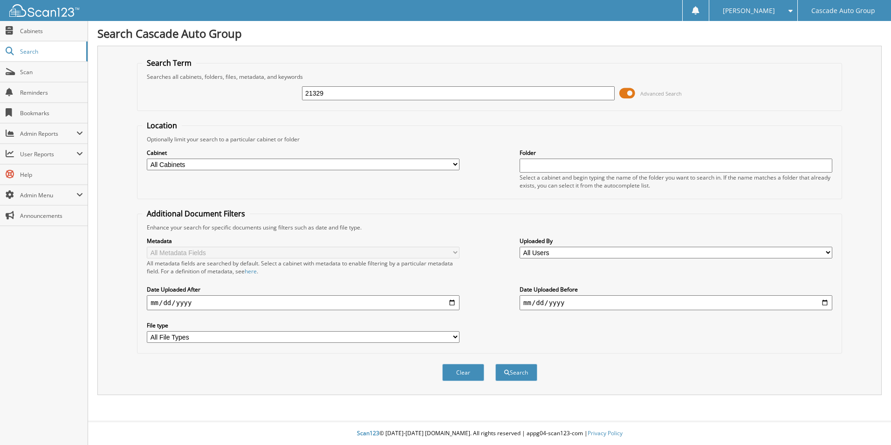
type input "21329"
click at [495, 364] on button "Search" at bounding box center [516, 372] width 42 height 17
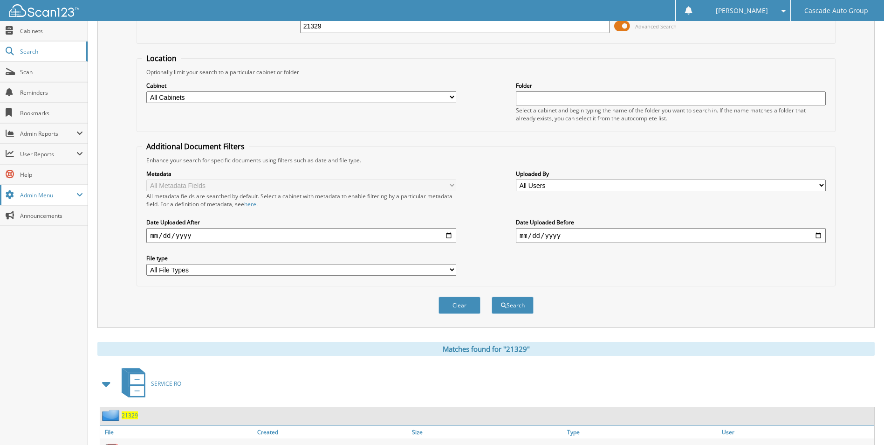
scroll to position [140, 0]
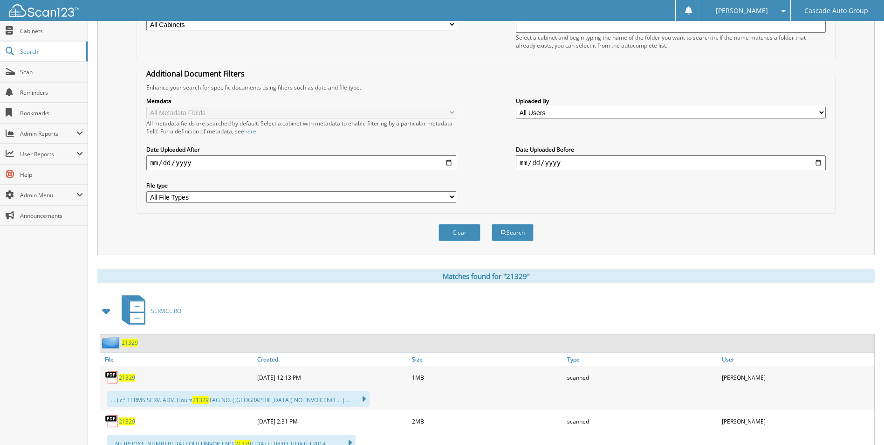
click at [130, 344] on span "21329" at bounding box center [130, 342] width 16 height 8
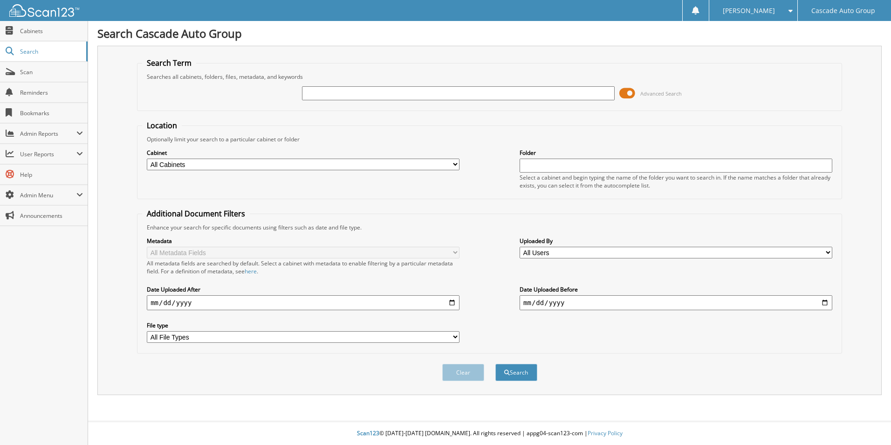
click at [313, 91] on input "text" at bounding box center [458, 93] width 313 height 14
type input "21329"
click at [495, 364] on button "Search" at bounding box center [516, 372] width 42 height 17
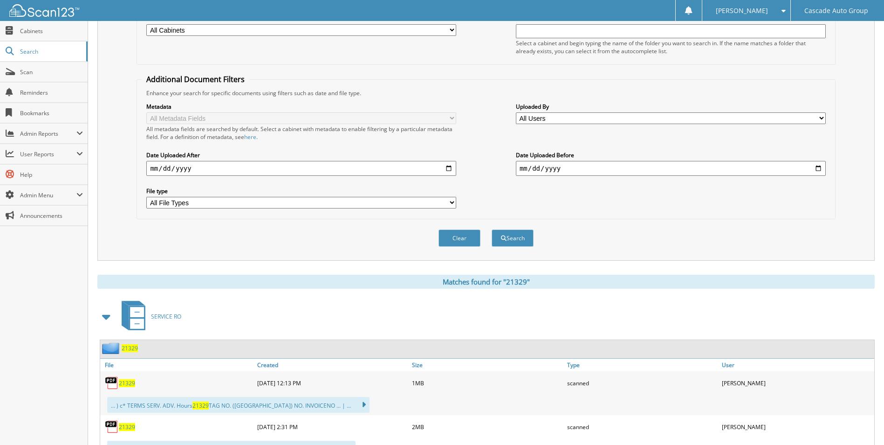
scroll to position [140, 0]
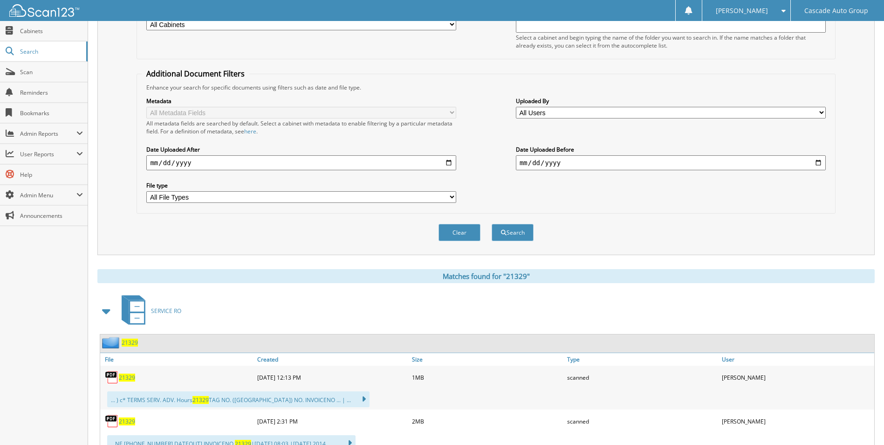
click at [127, 340] on span "21329" at bounding box center [130, 342] width 16 height 8
